Goal: Transaction & Acquisition: Obtain resource

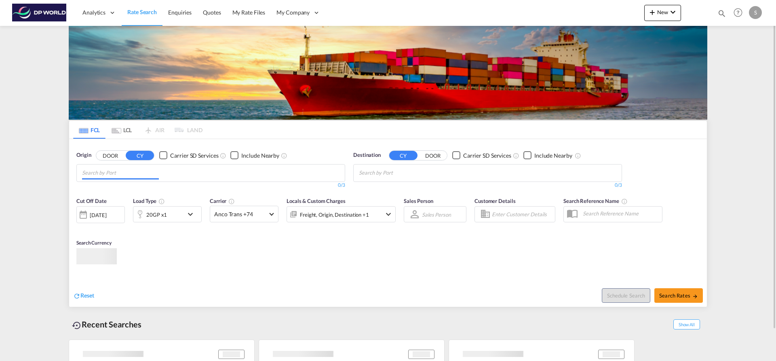
drag, startPoint x: 459, startPoint y: 163, endPoint x: 238, endPoint y: 173, distance: 221.4
click at [237, 173] on md-chips at bounding box center [211, 173] width 268 height 17
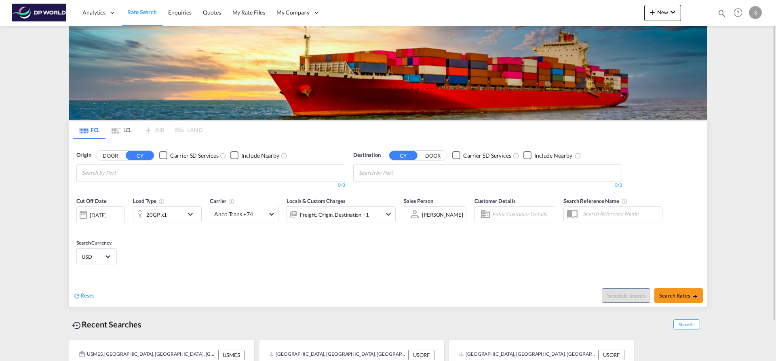
click at [154, 168] on body "Analytics Dashboard Rate Search Enquiries Quotes My Rate Files My Company" at bounding box center [388, 180] width 776 height 361
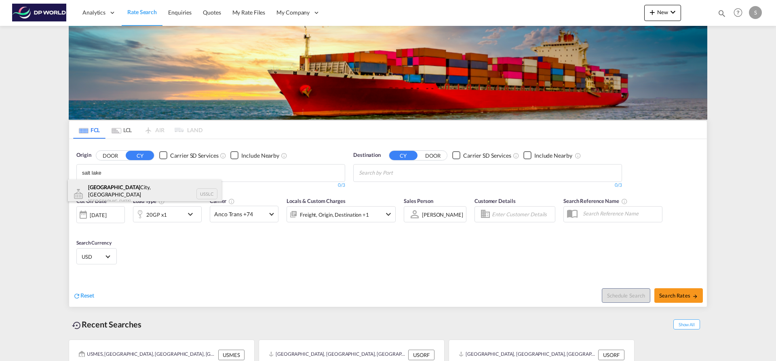
type input "salt lake"
click at [142, 190] on div "[GEOGRAPHIC_DATA], [GEOGRAPHIC_DATA] [GEOGRAPHIC_DATA] USSLC" at bounding box center [145, 194] width 154 height 29
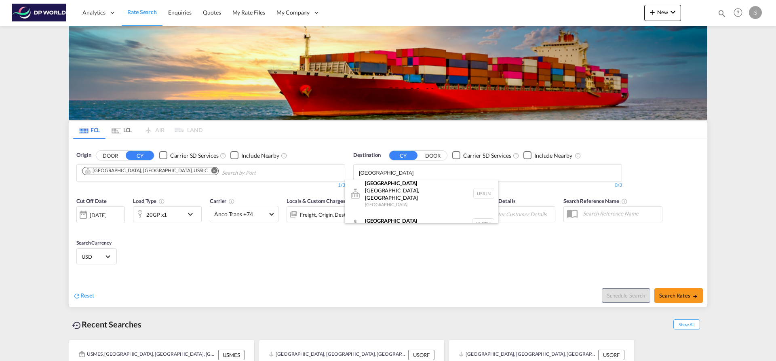
scroll to position [5, 0]
type input "[GEOGRAPHIC_DATA]"
click at [392, 213] on div "[GEOGRAPHIC_DATA] [GEOGRAPHIC_DATA] NLRTM" at bounding box center [422, 223] width 154 height 24
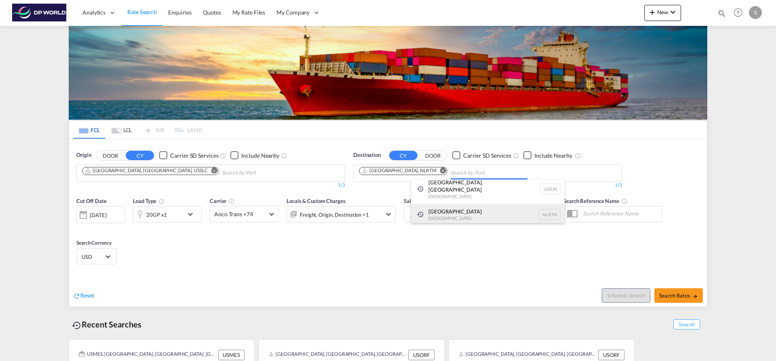
scroll to position [0, 0]
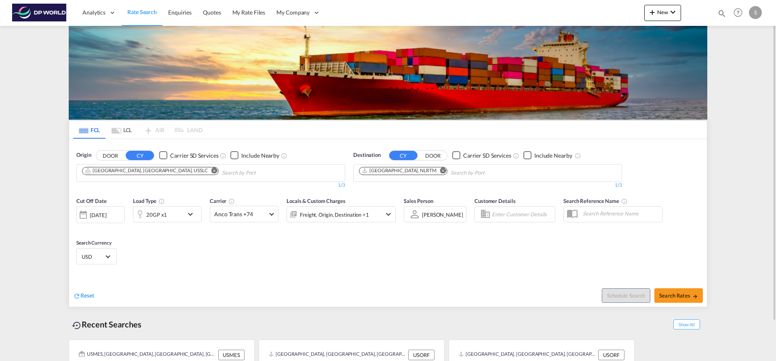
click at [187, 213] on md-icon "icon-chevron-down" at bounding box center [193, 214] width 14 height 10
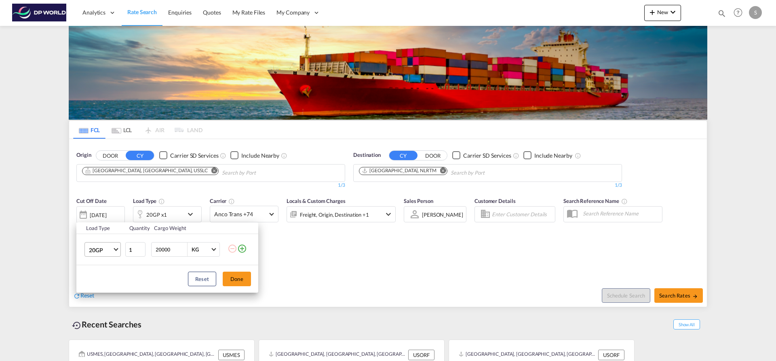
click at [115, 249] on span "Choose: \a20GP" at bounding box center [116, 249] width 4 height 4
click at [106, 287] on md-option "40HC" at bounding box center [109, 288] width 55 height 19
click at [228, 281] on button "Done" at bounding box center [237, 279] width 28 height 15
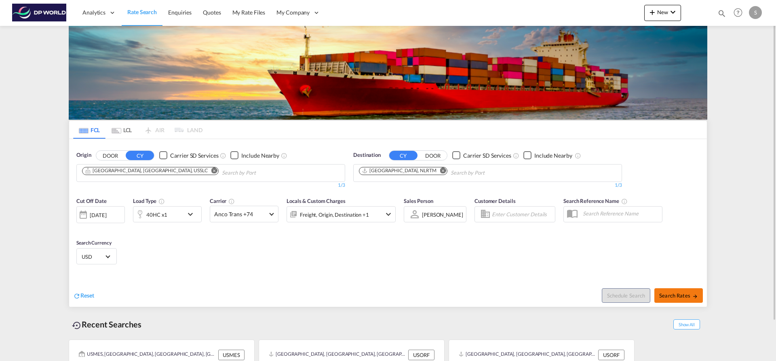
click at [677, 296] on span "Search Rates" at bounding box center [678, 295] width 39 height 6
type input "USSLC to NLRTM / [DATE]"
